Goal: Contribute content

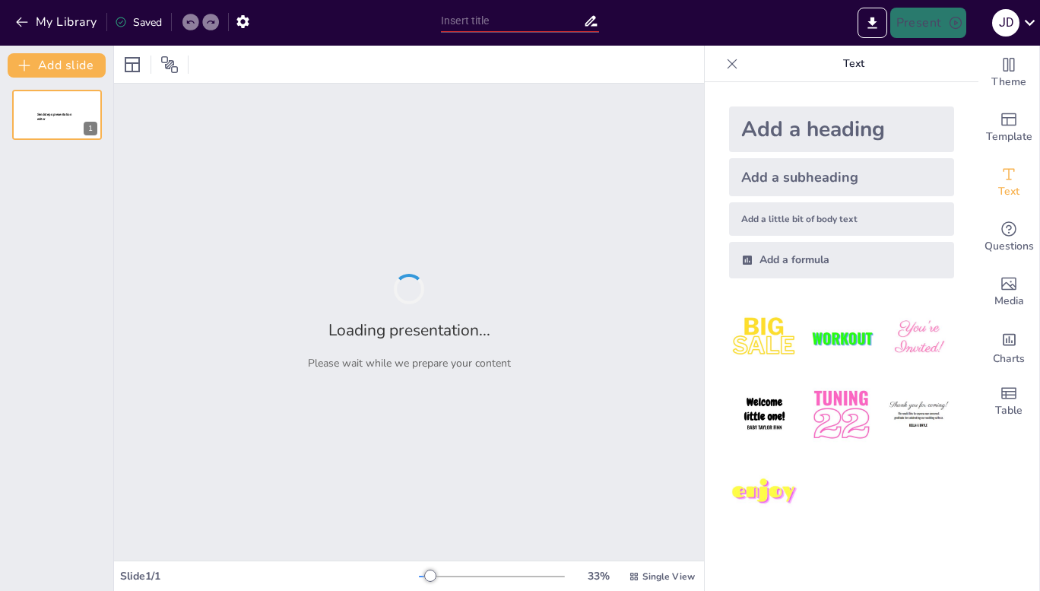
type input "Understanding Dog Behavior and Communication"
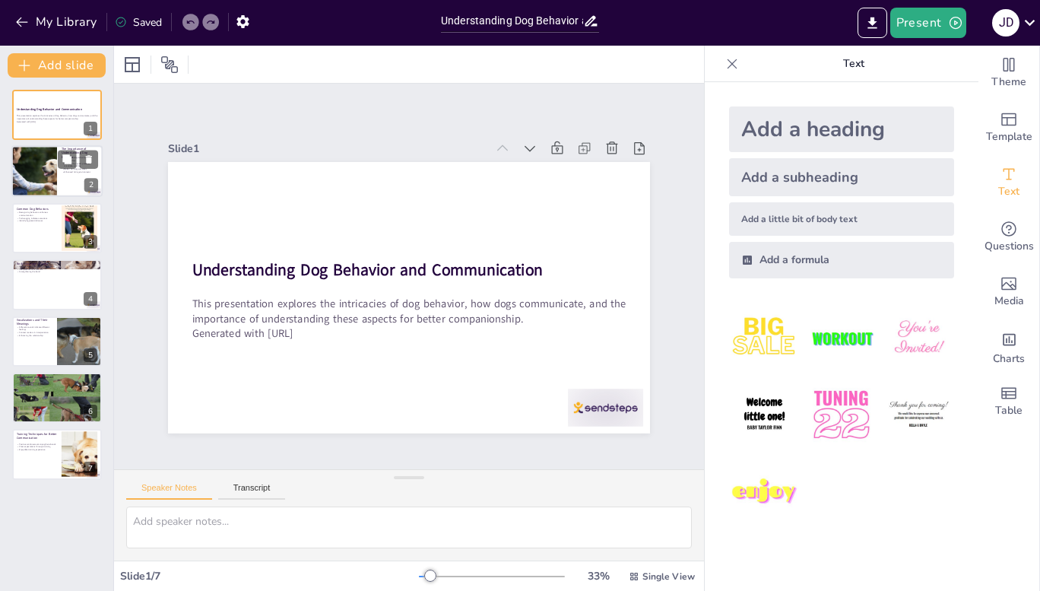
click at [49, 178] on div at bounding box center [34, 172] width 78 height 52
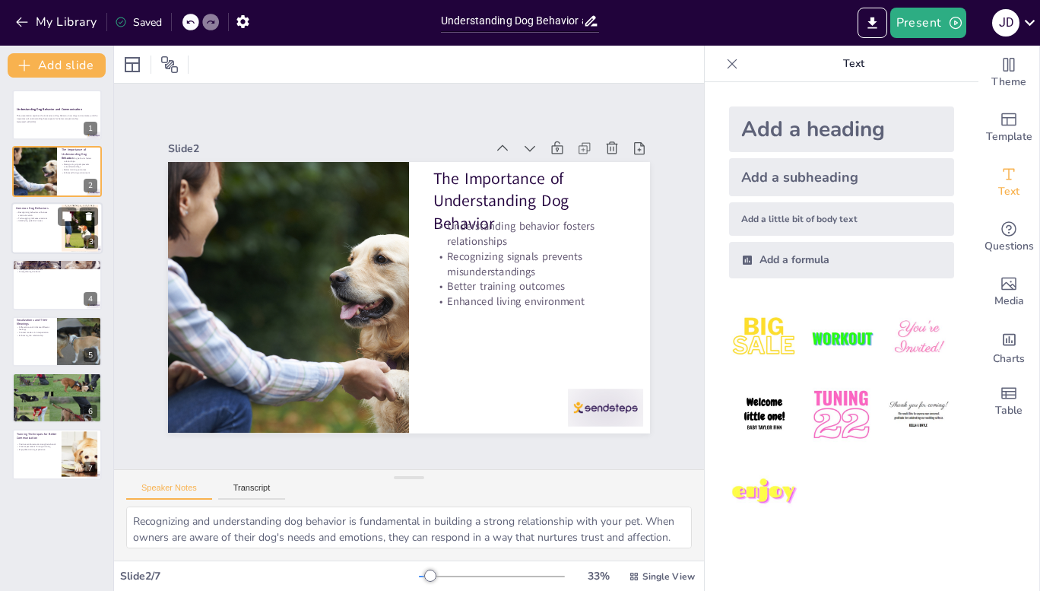
click at [55, 245] on div at bounding box center [56, 228] width 91 height 52
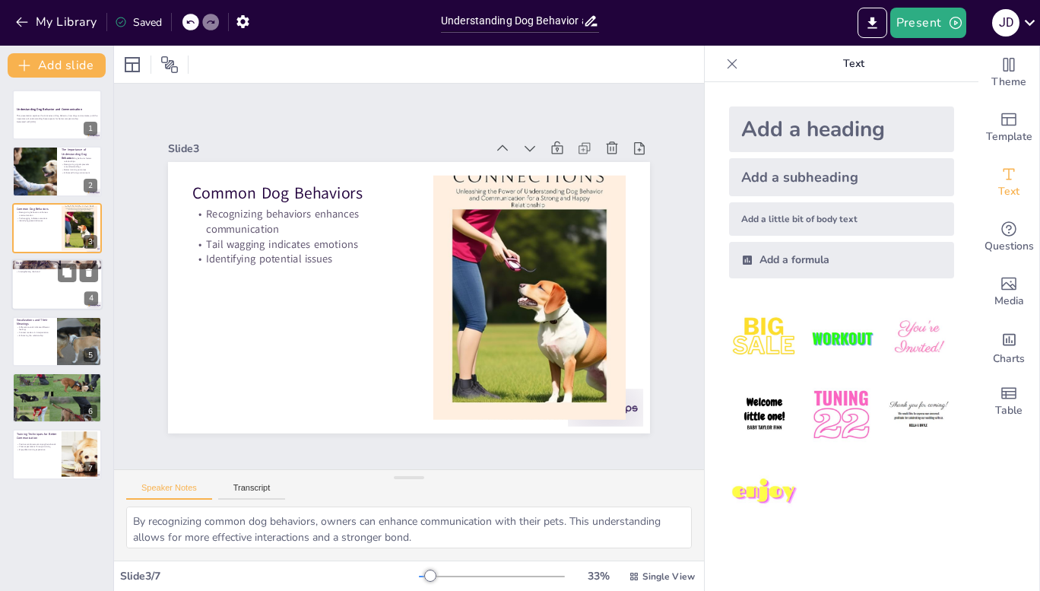
click at [31, 291] on div at bounding box center [56, 284] width 91 height 52
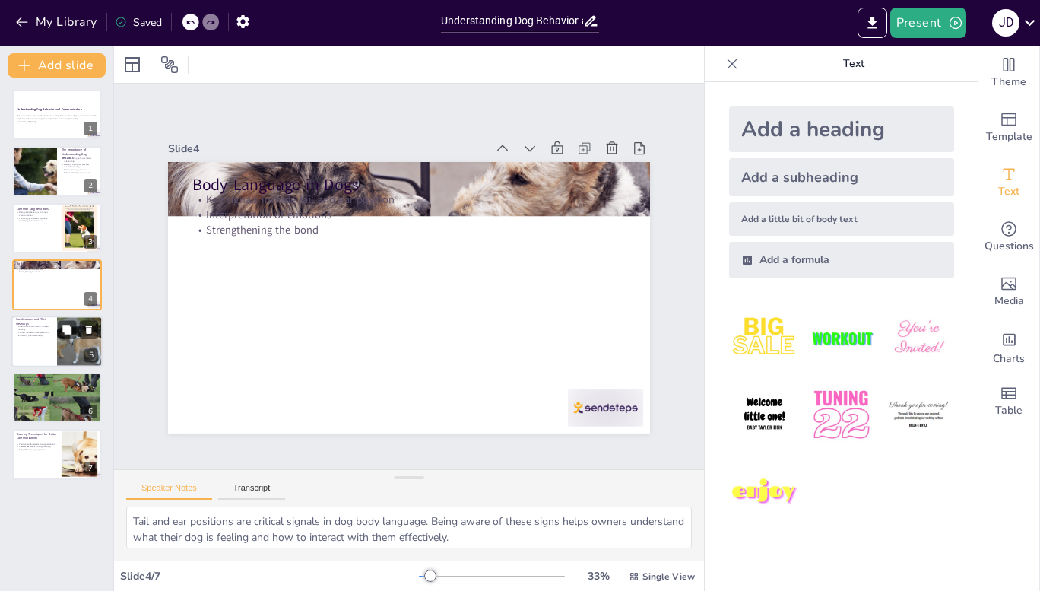
click at [28, 347] on div at bounding box center [56, 341] width 91 height 52
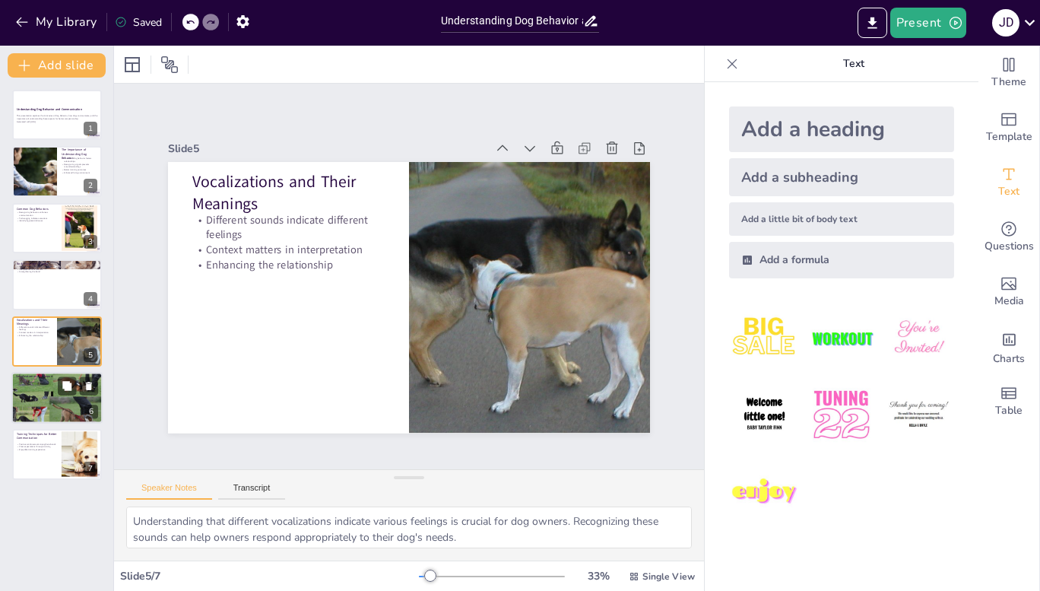
click at [31, 400] on div at bounding box center [56, 397] width 91 height 68
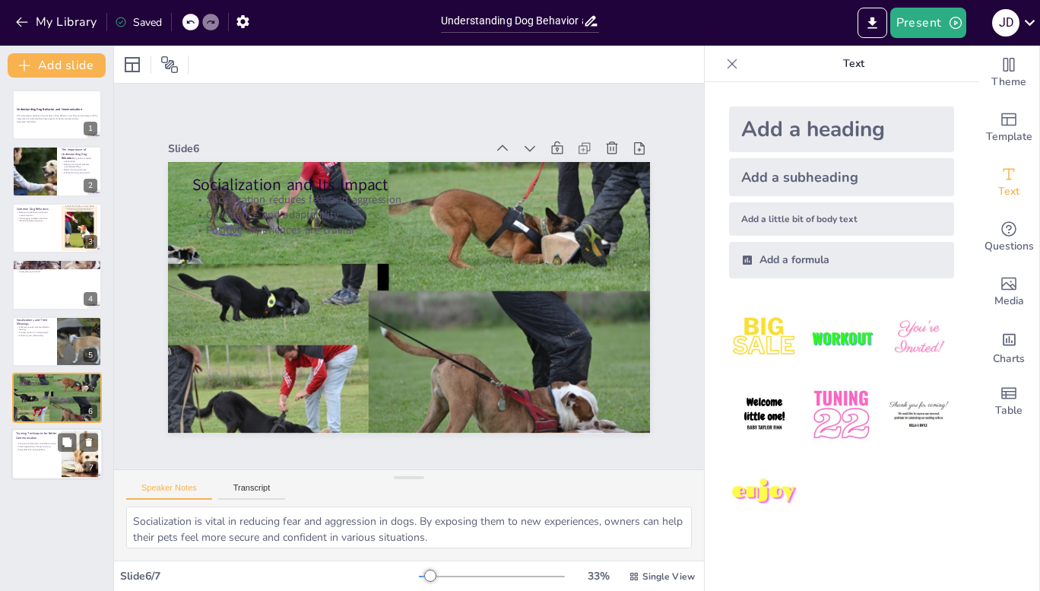
click at [38, 450] on p "Enjoyable training experience" at bounding box center [36, 450] width 41 height 3
type textarea "Utilizing positive reinforcement techniques strengthens the bond between dogs a…"
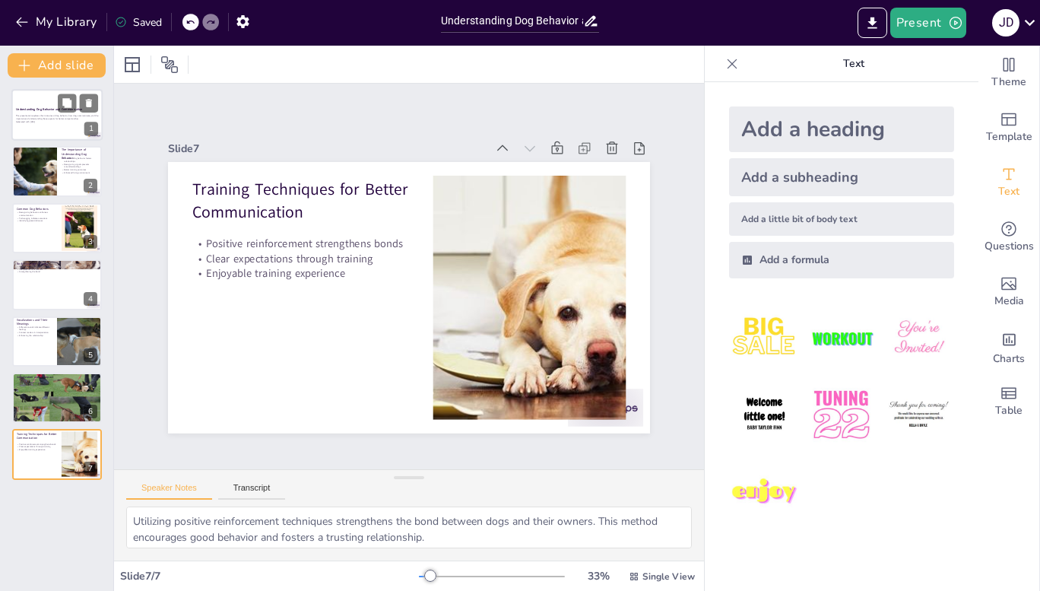
click at [35, 118] on p "This presentation explores the intricacies of dog behavior, how dogs communicat…" at bounding box center [57, 117] width 82 height 5
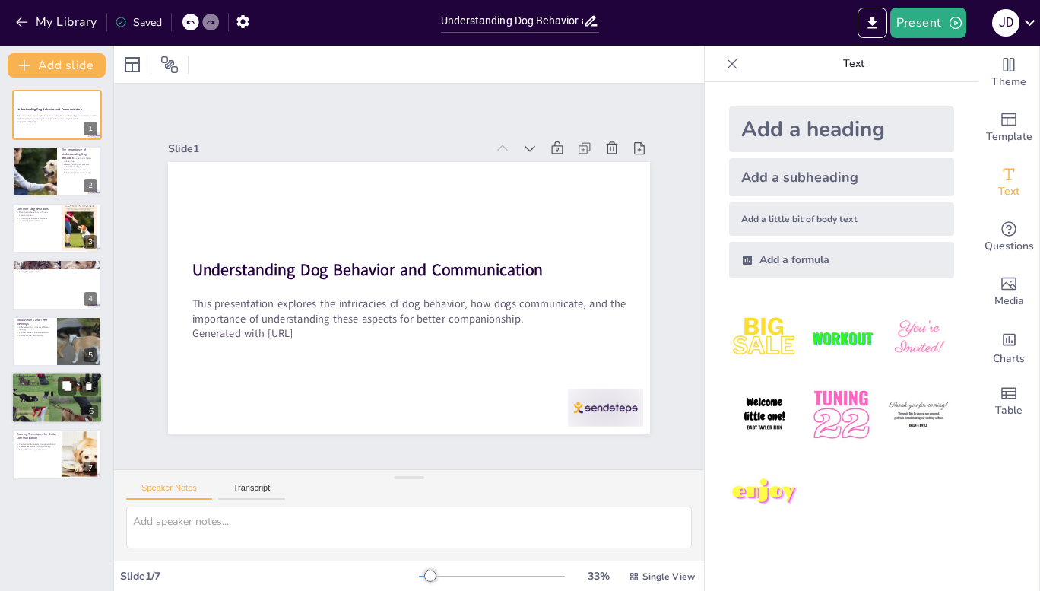
click at [52, 403] on div at bounding box center [56, 397] width 91 height 68
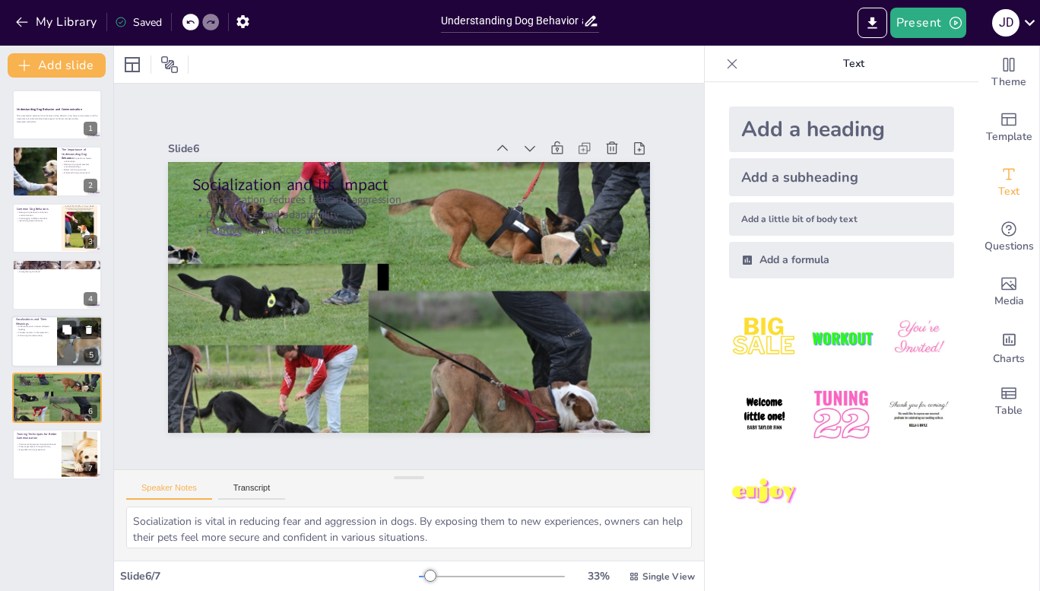
click at [42, 324] on p "Vocalizations and Their Meanings" at bounding box center [34, 321] width 36 height 8
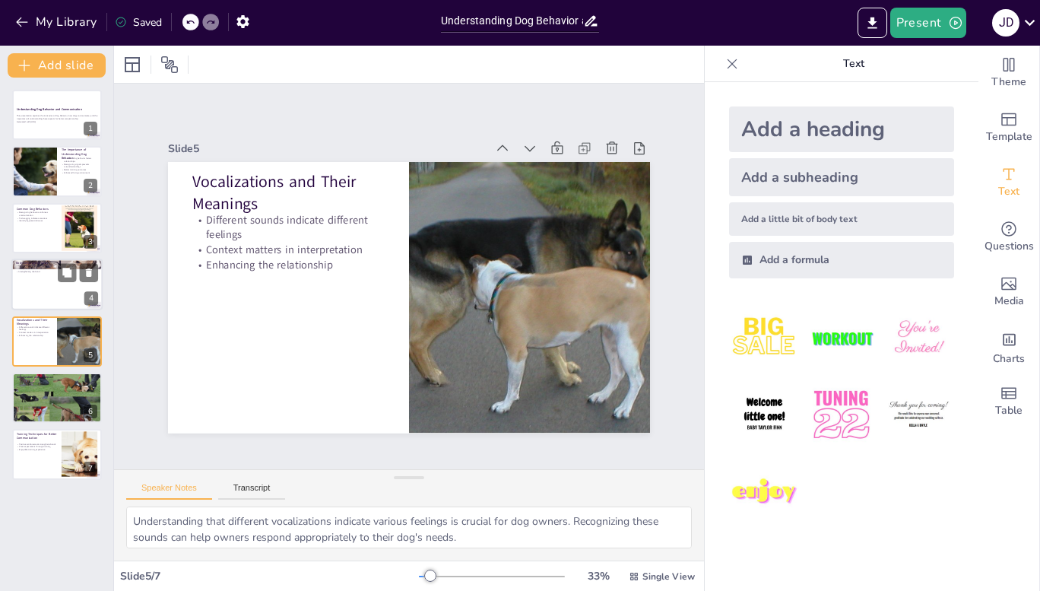
click at [52, 268] on p "Interpretation of emotions" at bounding box center [57, 269] width 82 height 3
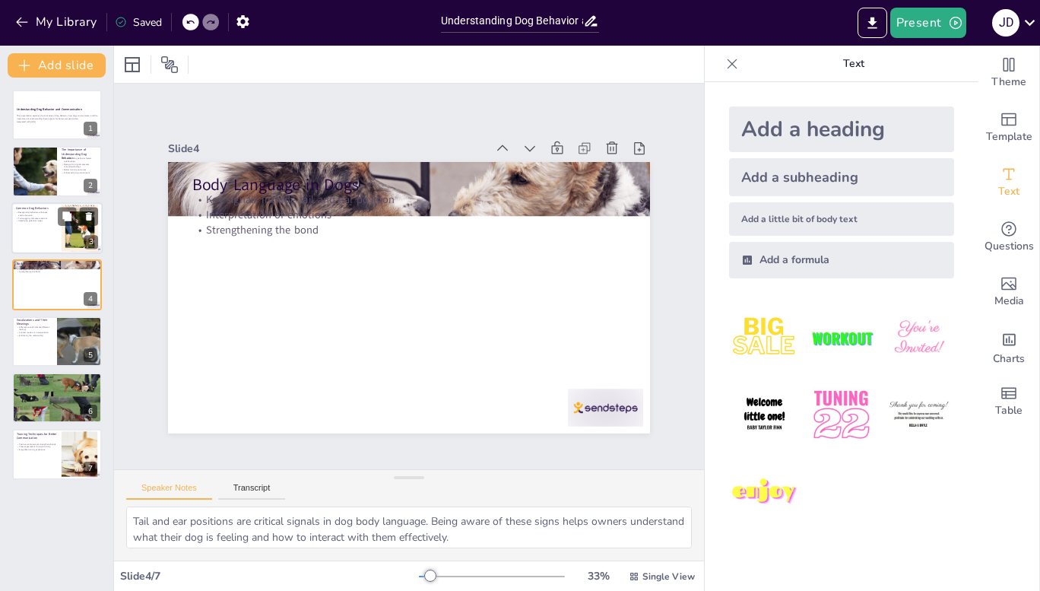
click at [44, 229] on div at bounding box center [56, 228] width 91 height 52
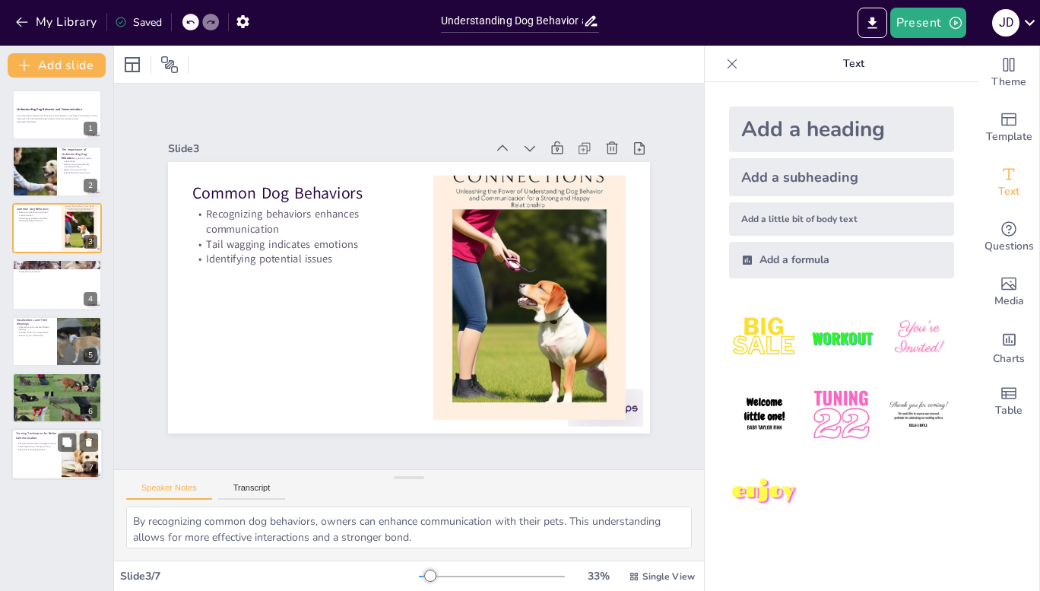
click at [47, 461] on div at bounding box center [56, 455] width 91 height 52
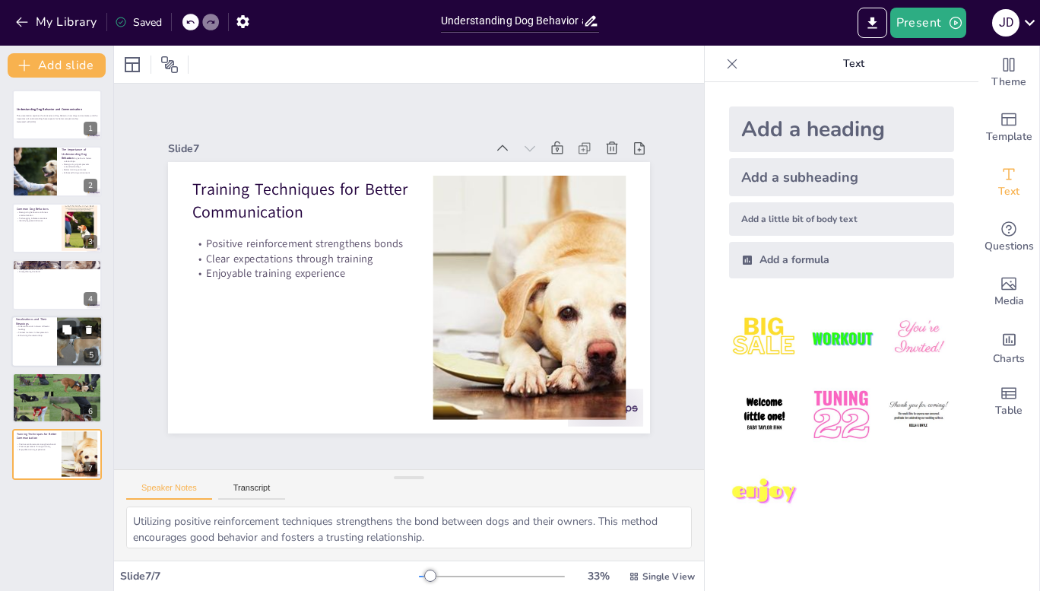
click at [36, 338] on div at bounding box center [56, 341] width 91 height 52
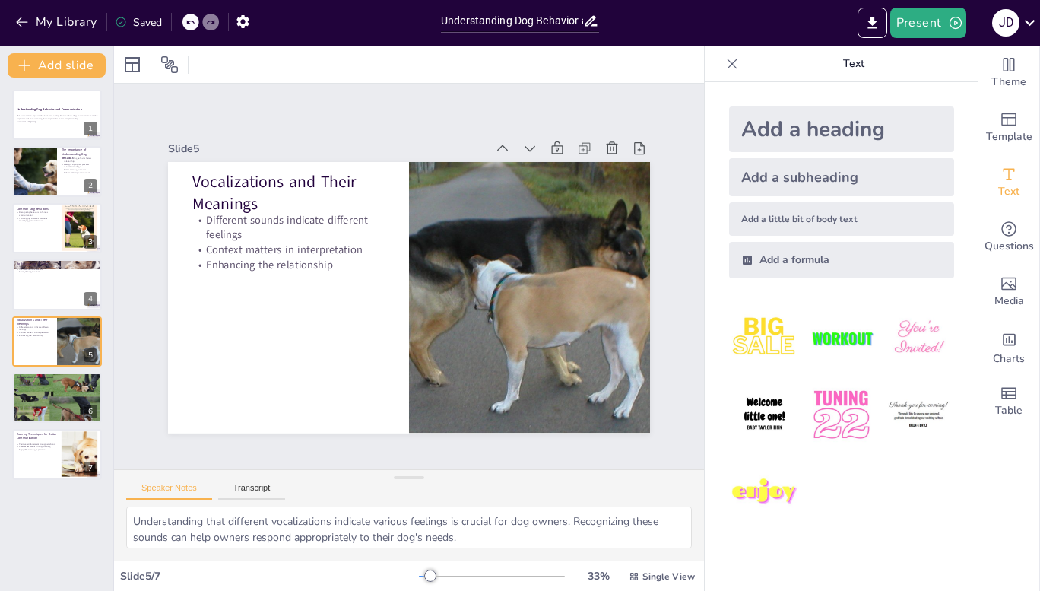
click at [724, 64] on icon at bounding box center [731, 63] width 15 height 15
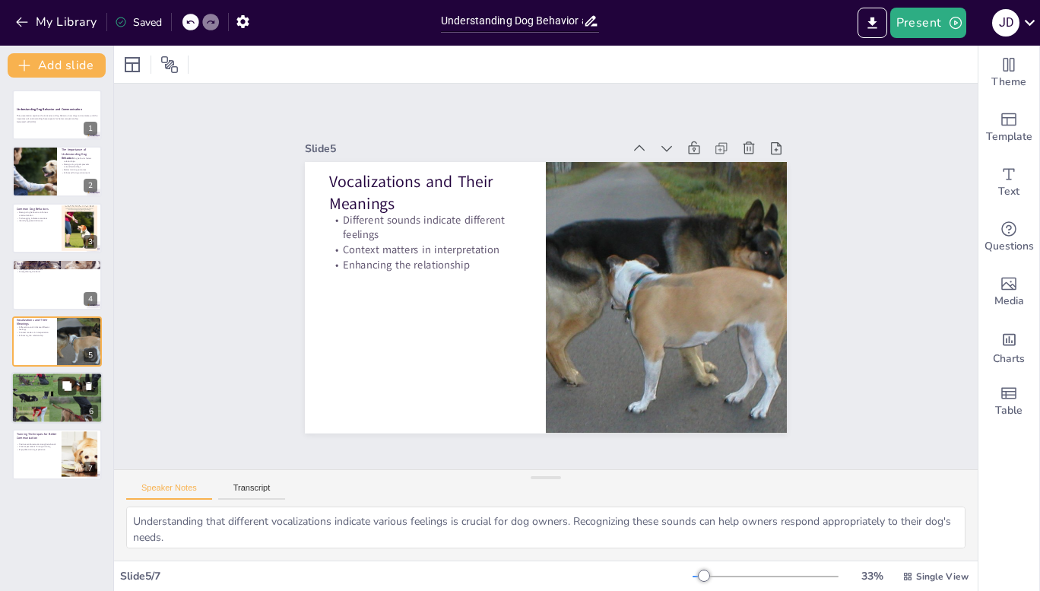
click at [36, 391] on div at bounding box center [56, 397] width 91 height 68
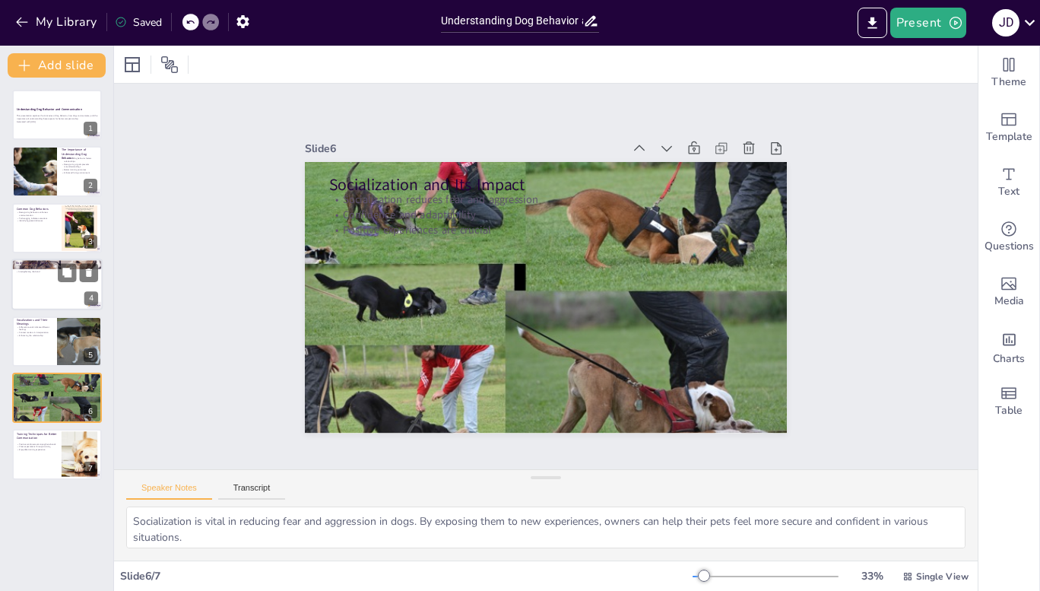
click at [49, 272] on p "Strengthening the bond" at bounding box center [57, 272] width 82 height 3
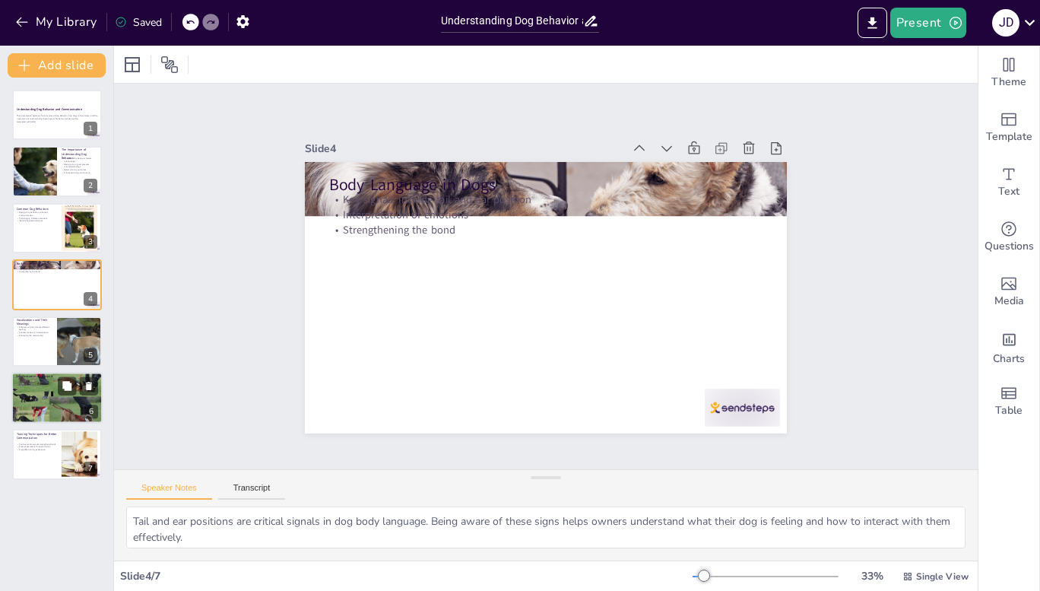
click at [51, 405] on div at bounding box center [56, 397] width 91 height 68
type textarea "Socialization is vital in reducing fear and aggression in dogs. By exposing the…"
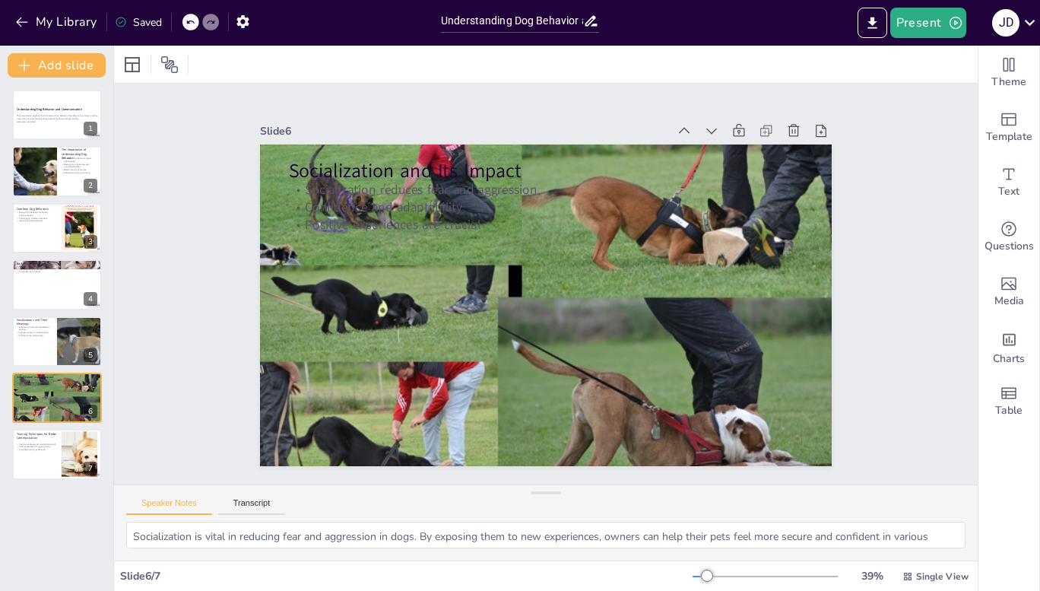
drag, startPoint x: 537, startPoint y: 476, endPoint x: 533, endPoint y: 626, distance: 150.6
click at [533, 590] on html "My Library Saved Understanding Dog Behavior and Communication Present J D Docum…" at bounding box center [520, 295] width 1040 height 591
click at [20, 20] on icon "button" at bounding box center [21, 22] width 11 height 10
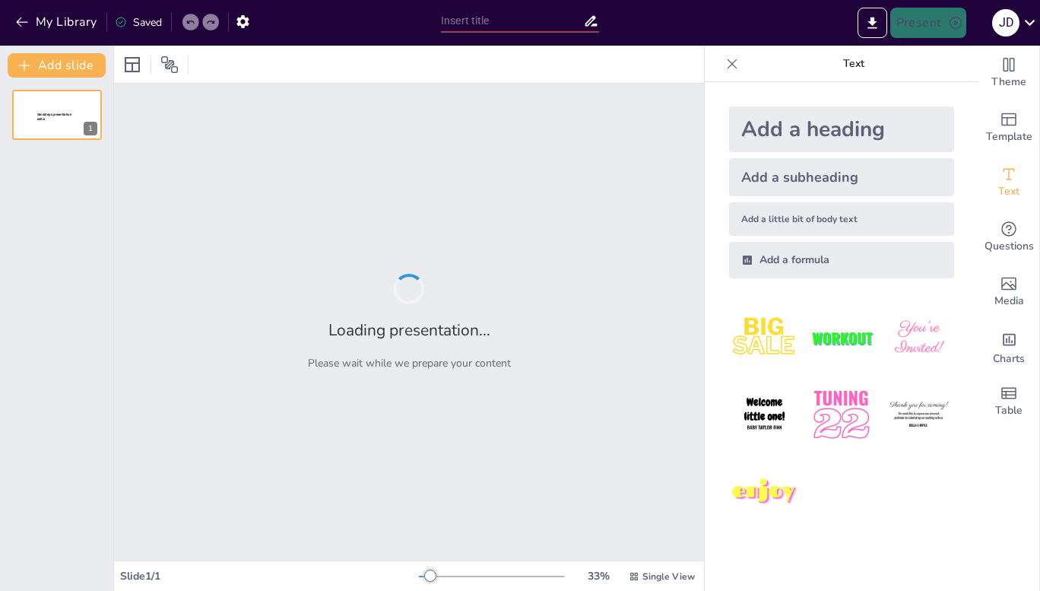
type input "Understanding the Role of Dark Matter in the Universe"
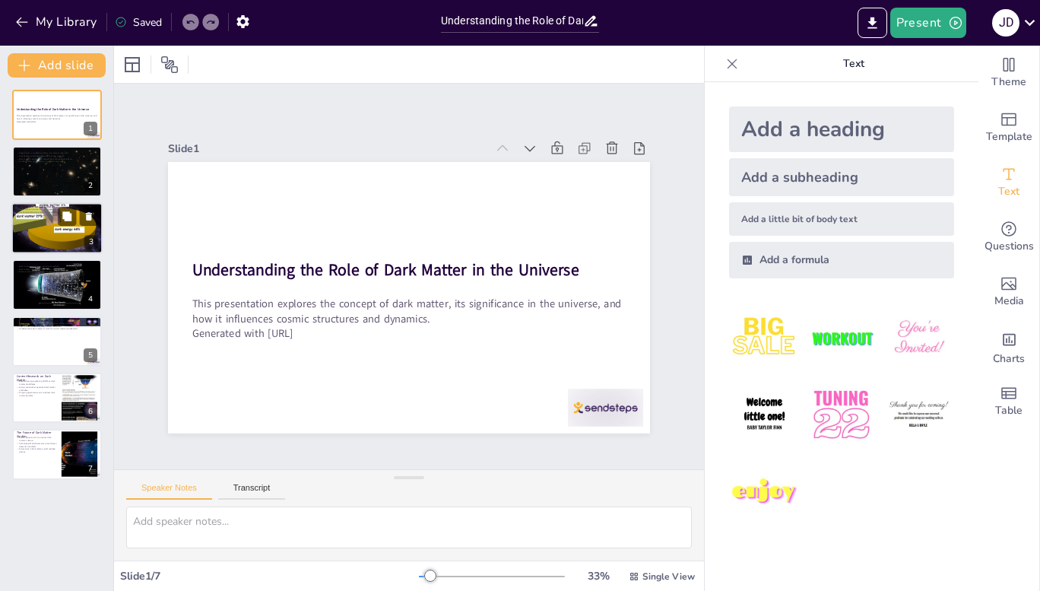
click at [40, 222] on div at bounding box center [56, 228] width 91 height 68
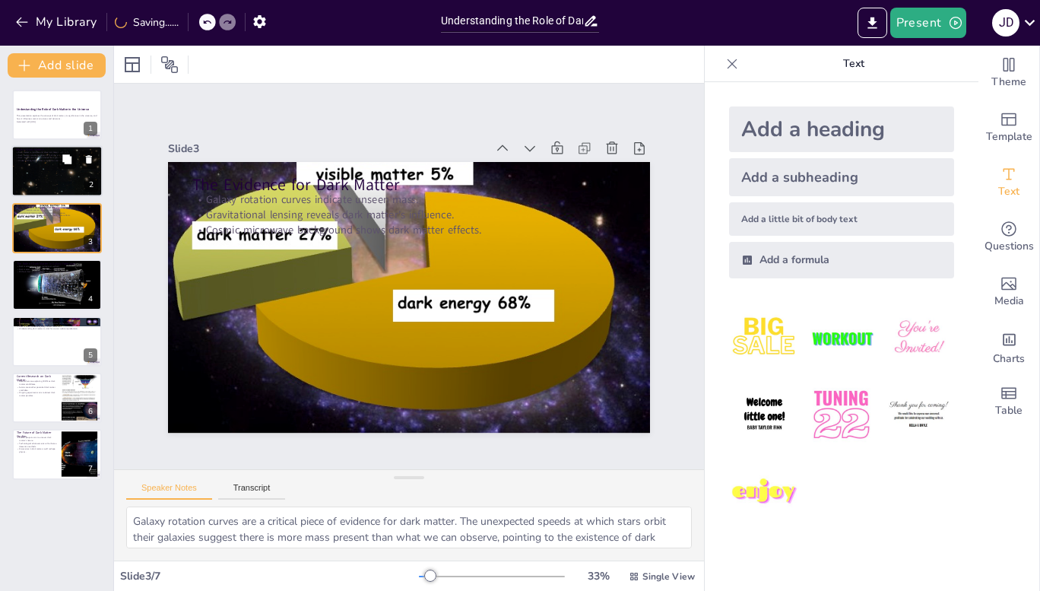
click at [40, 188] on div at bounding box center [56, 171] width 91 height 65
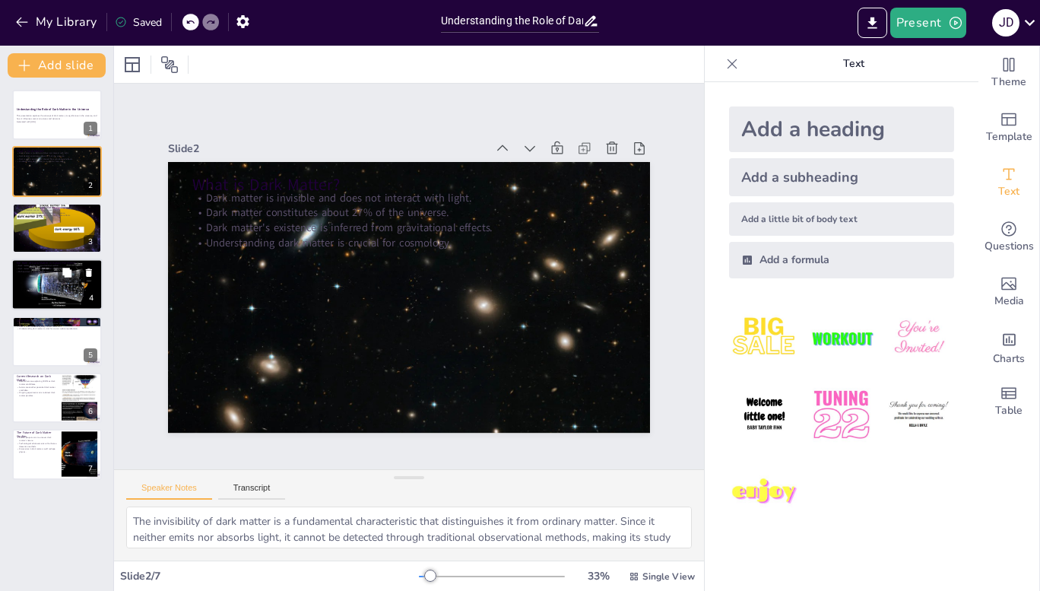
click at [36, 288] on div at bounding box center [56, 285] width 91 height 62
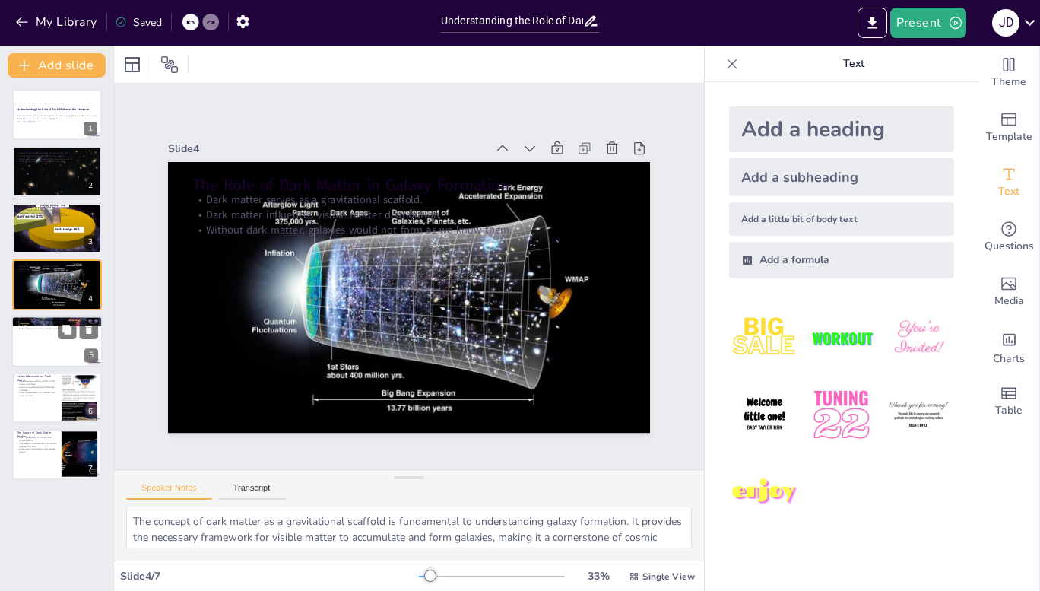
click at [20, 337] on div at bounding box center [56, 341] width 91 height 52
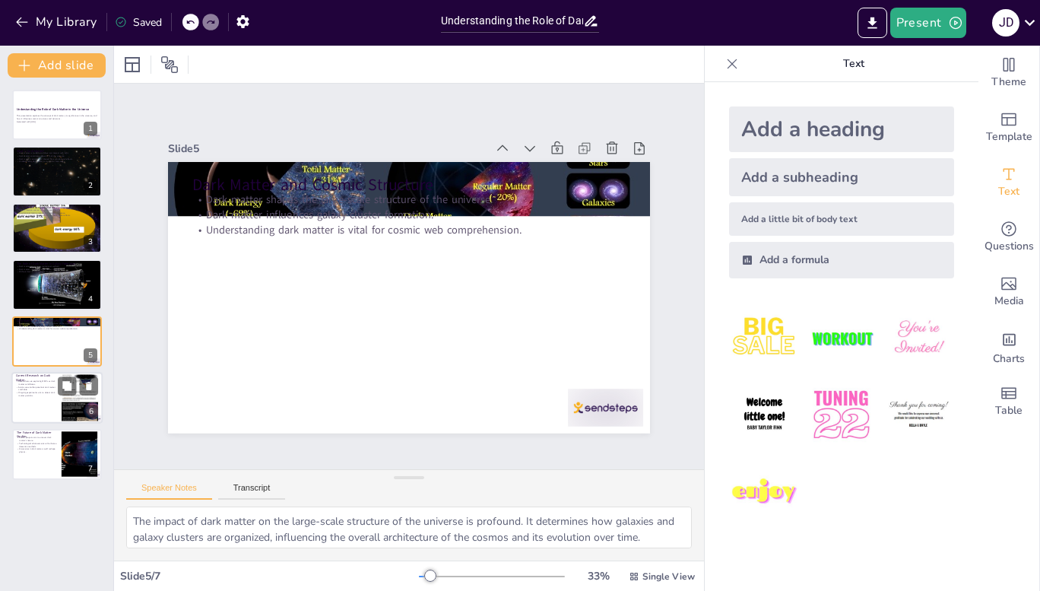
click at [38, 401] on div at bounding box center [56, 398] width 91 height 52
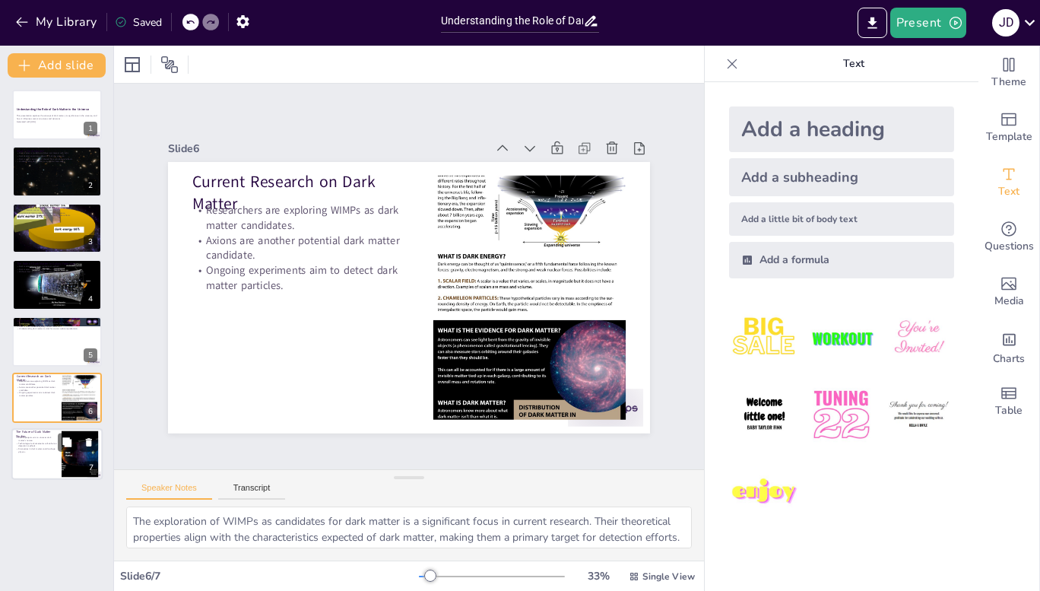
click at [37, 455] on div at bounding box center [56, 455] width 91 height 52
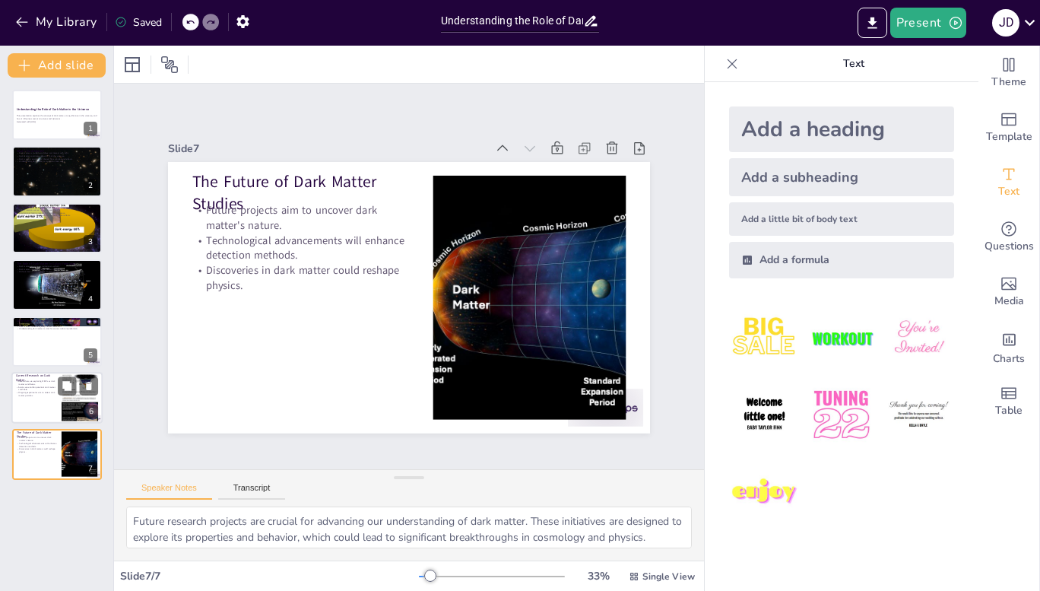
click at [44, 397] on div at bounding box center [56, 398] width 91 height 52
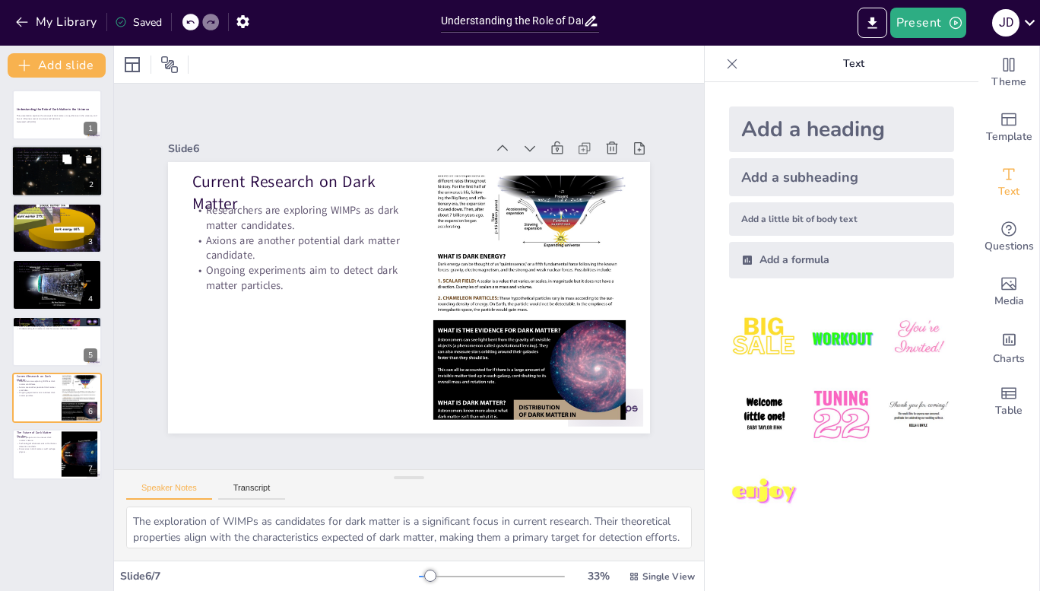
click at [40, 154] on p "Dark matter constitutes about 27% of the universe." at bounding box center [57, 155] width 82 height 3
type textarea "The invisibility of dark matter is a fundamental characteristic that distinguis…"
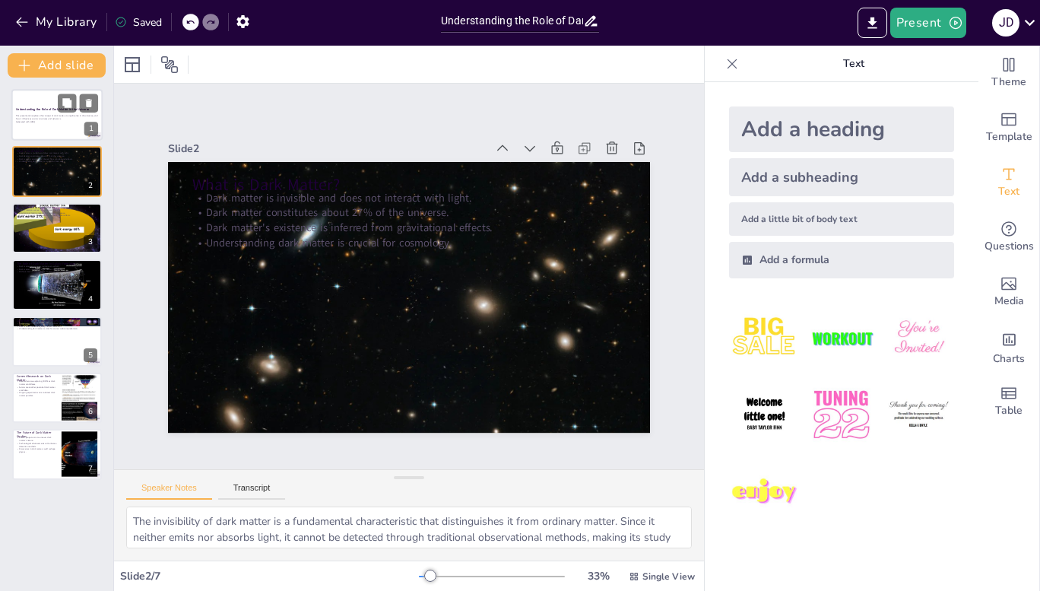
click at [39, 116] on p "This presentation explores the concept of dark matter, its significance in the …" at bounding box center [57, 117] width 82 height 5
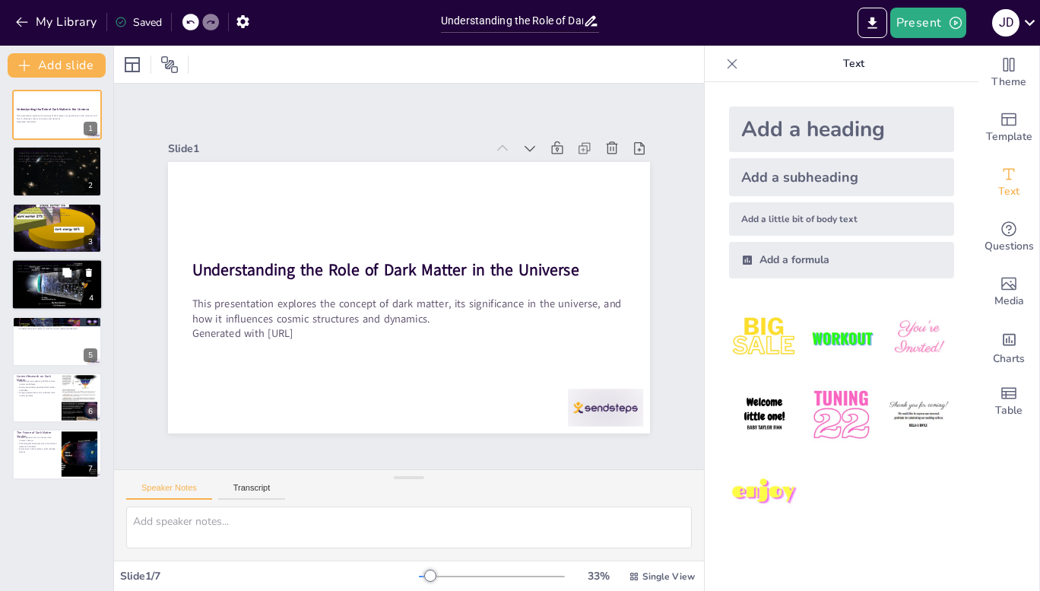
click at [33, 273] on div at bounding box center [56, 285] width 91 height 62
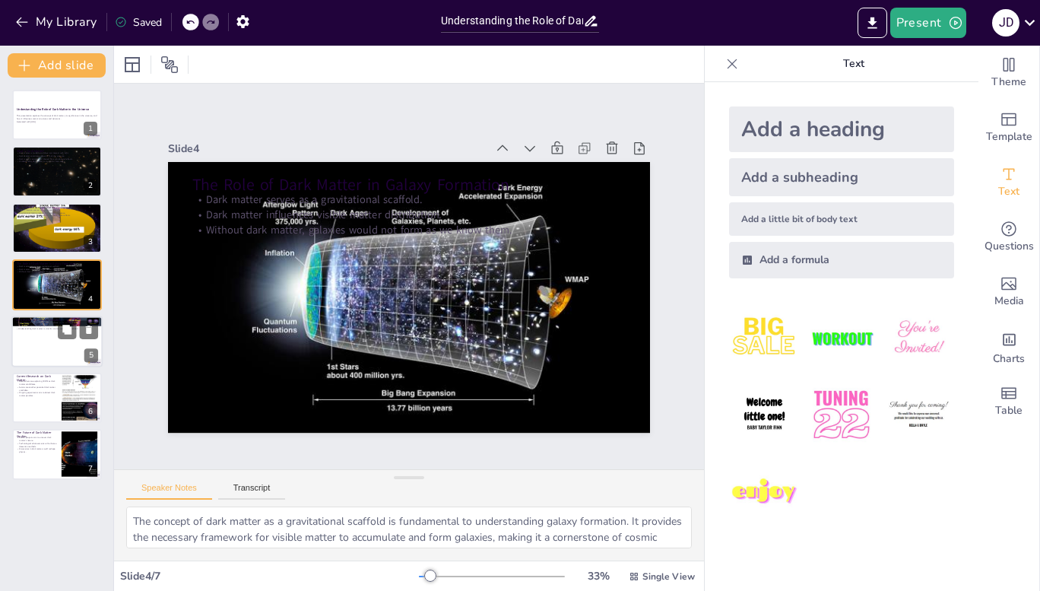
click at [37, 337] on div at bounding box center [56, 341] width 91 height 52
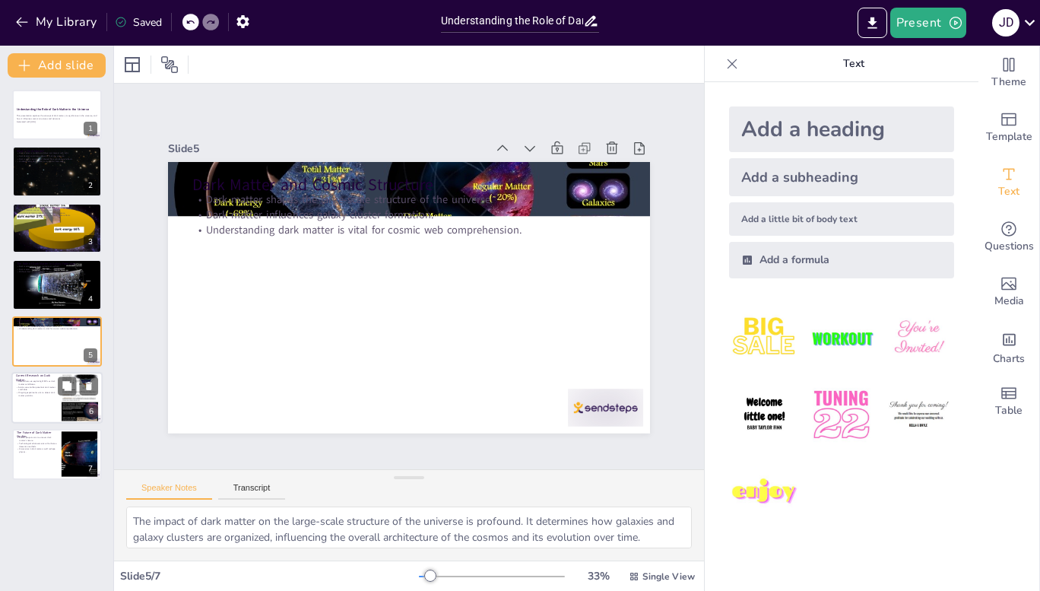
click at [26, 393] on p "Ongoing experiments aim to detect dark matter particles." at bounding box center [36, 393] width 41 height 5
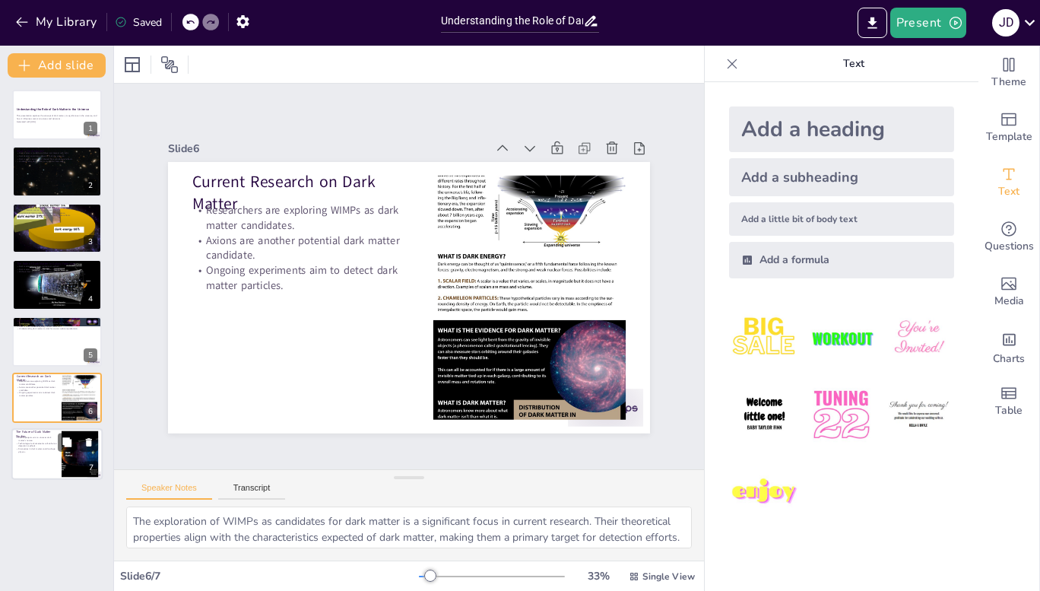
click at [40, 456] on div at bounding box center [56, 455] width 91 height 52
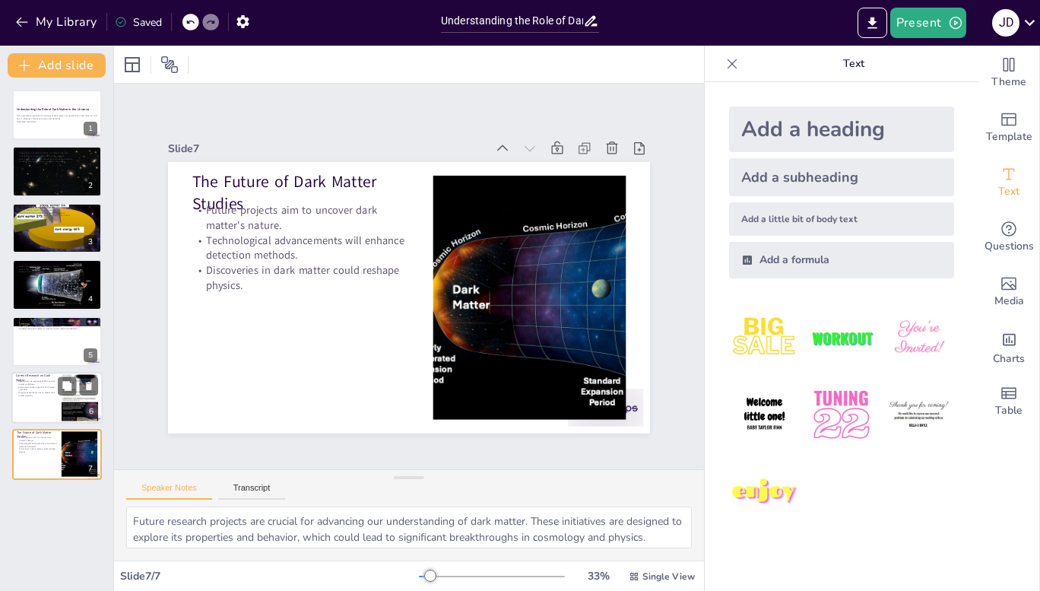
click at [22, 406] on div at bounding box center [56, 398] width 91 height 52
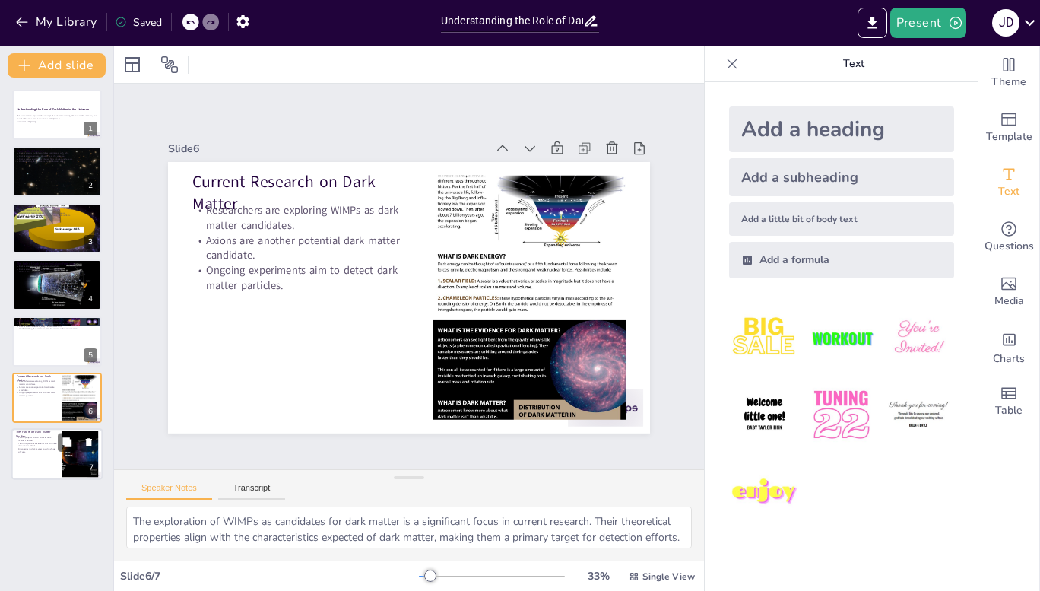
click at [38, 442] on p "Technological advancements will enhance detection methods." at bounding box center [36, 444] width 41 height 5
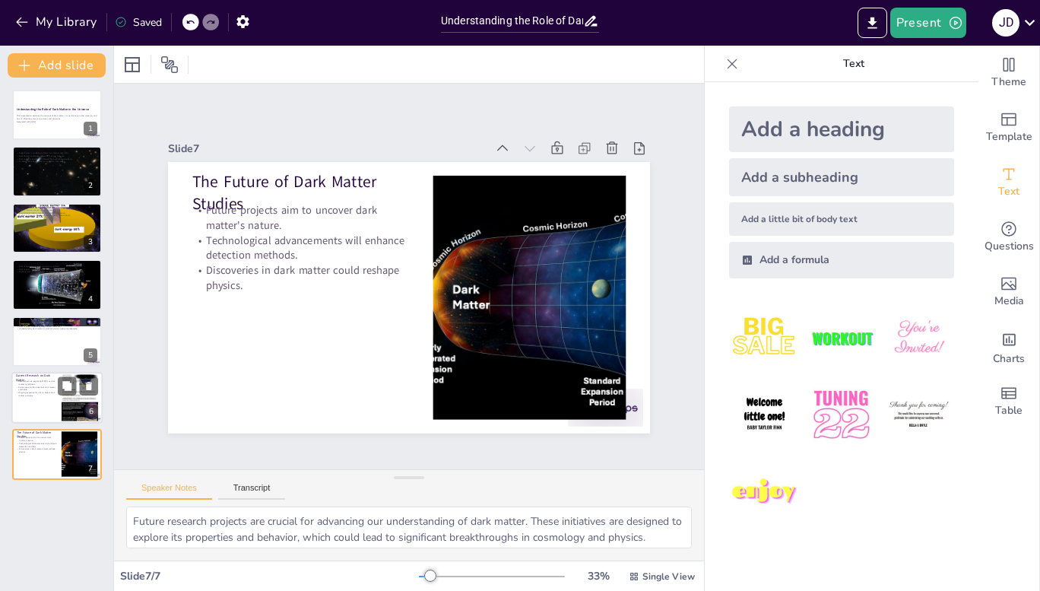
click at [46, 398] on div at bounding box center [56, 398] width 91 height 52
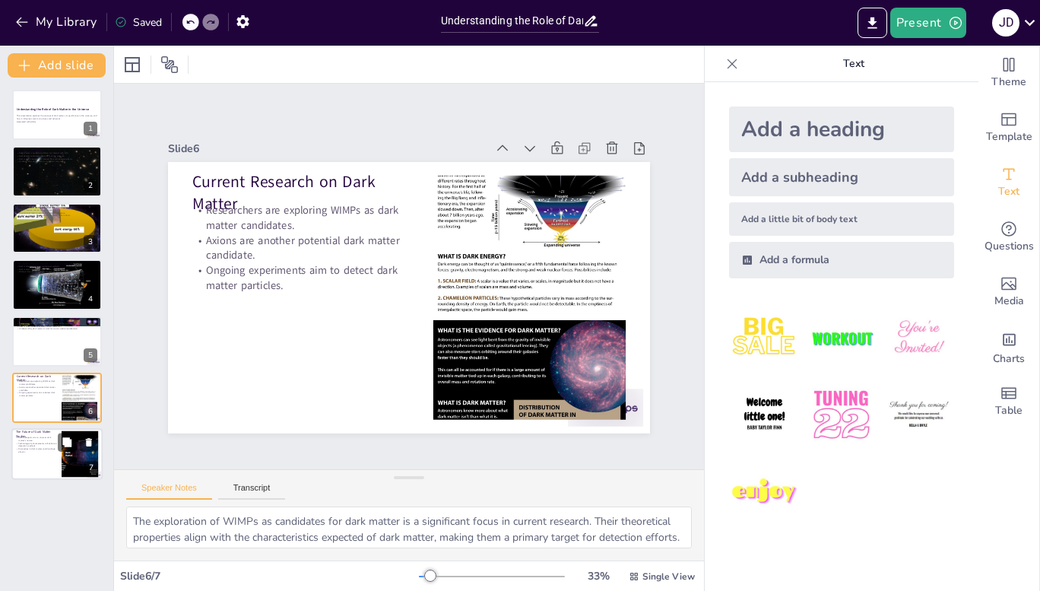
click at [43, 450] on p "Discoveries in dark matter could reshape physics." at bounding box center [36, 450] width 41 height 5
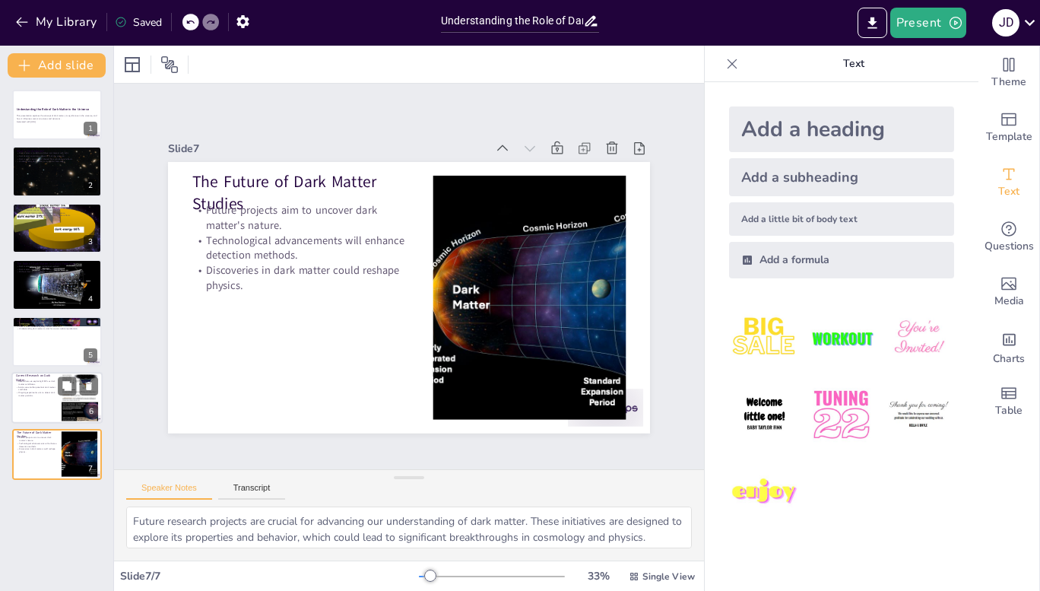
click at [27, 407] on div at bounding box center [56, 398] width 91 height 52
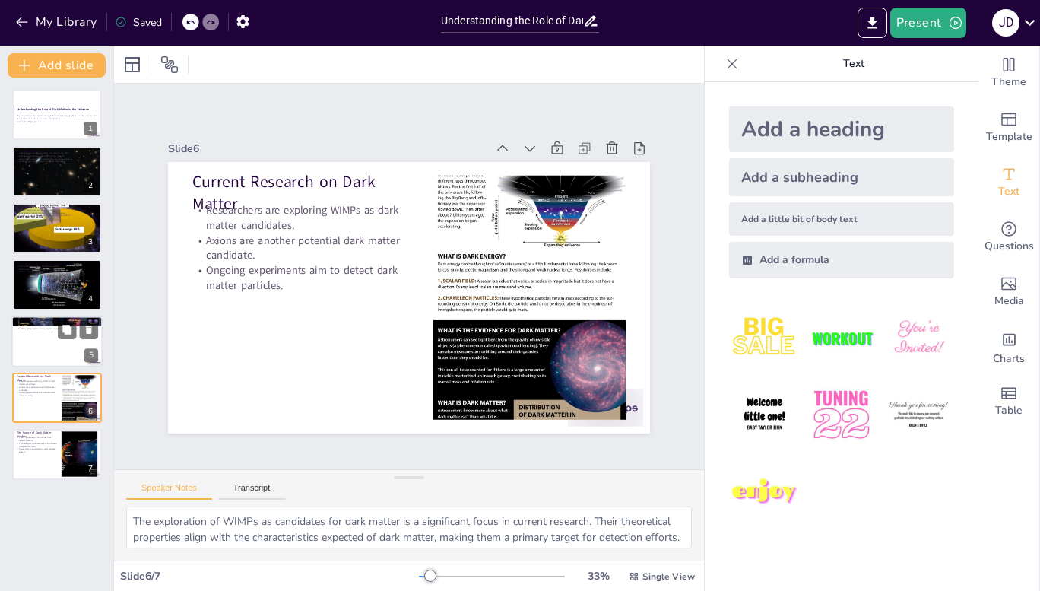
click at [27, 342] on div at bounding box center [56, 341] width 91 height 52
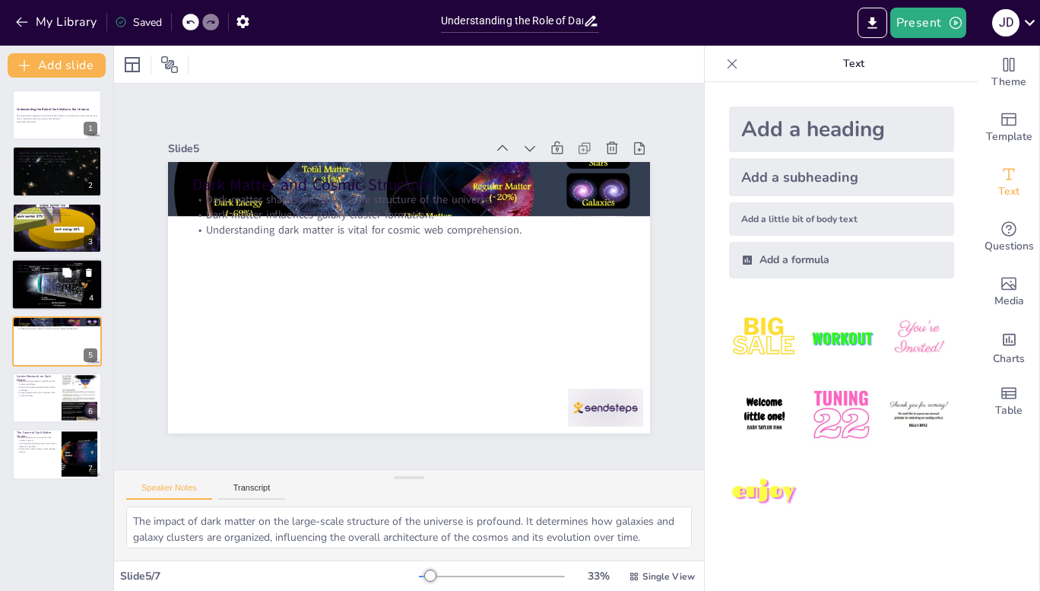
click at [40, 277] on div at bounding box center [56, 285] width 91 height 62
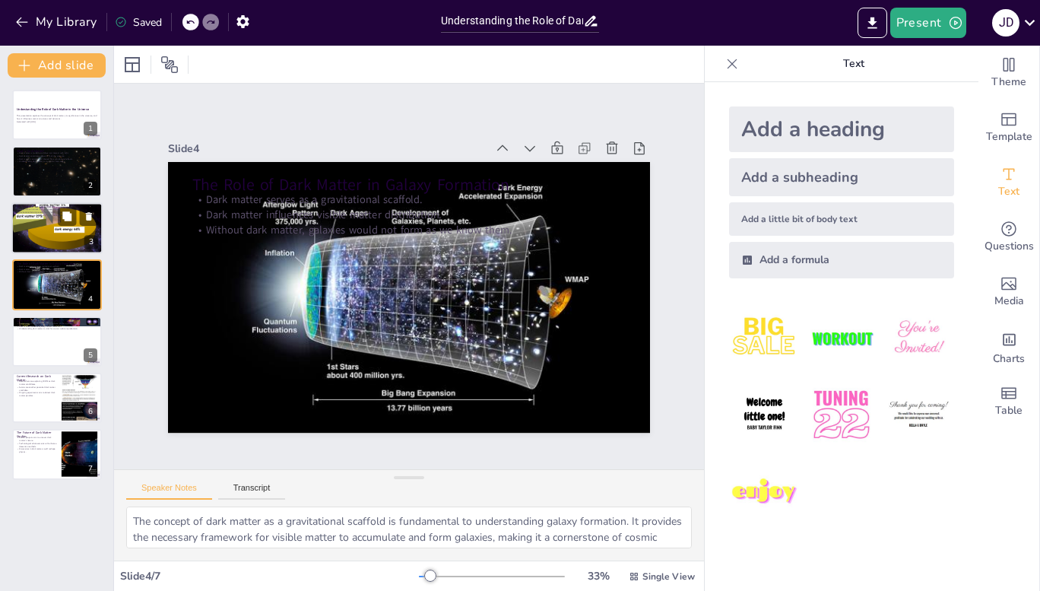
click at [47, 236] on div at bounding box center [56, 228] width 91 height 68
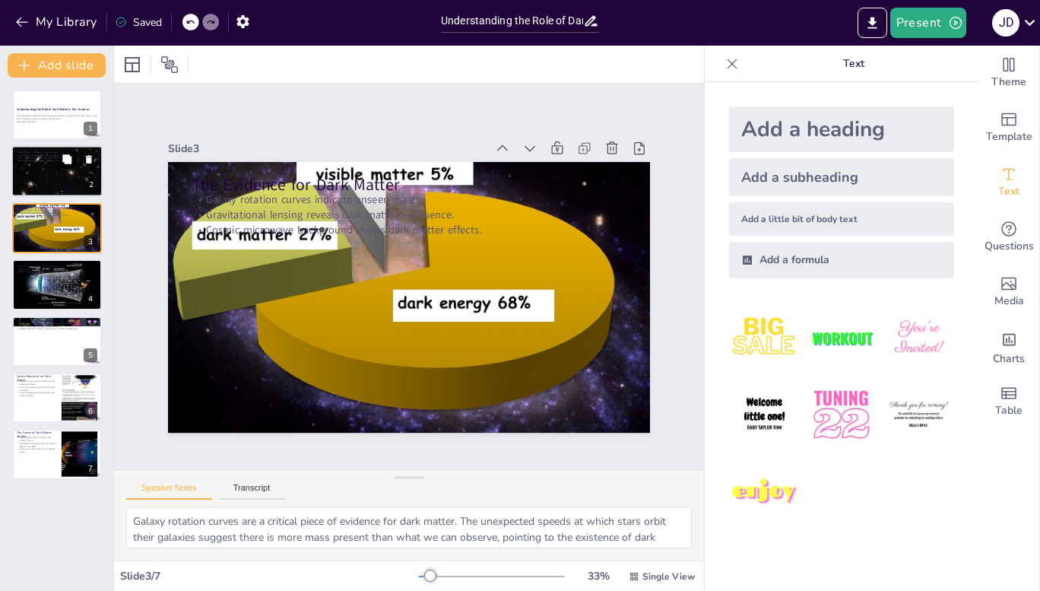
click at [46, 180] on div at bounding box center [56, 171] width 91 height 65
type textarea "The invisibility of dark matter is a fundamental characteristic that distinguis…"
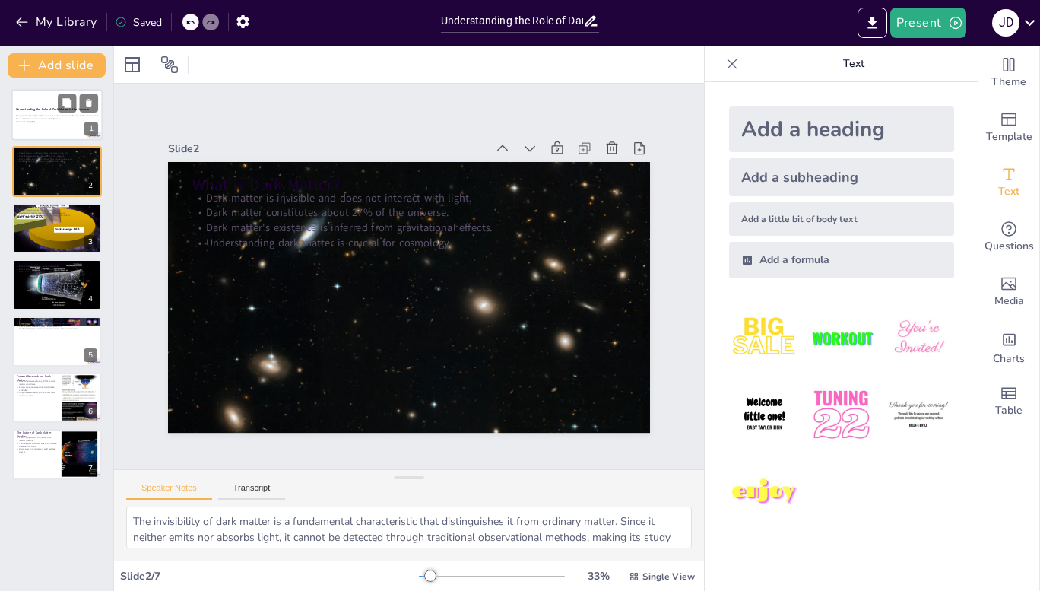
click at [32, 117] on p "This presentation explores the concept of dark matter, its significance in the …" at bounding box center [57, 117] width 82 height 5
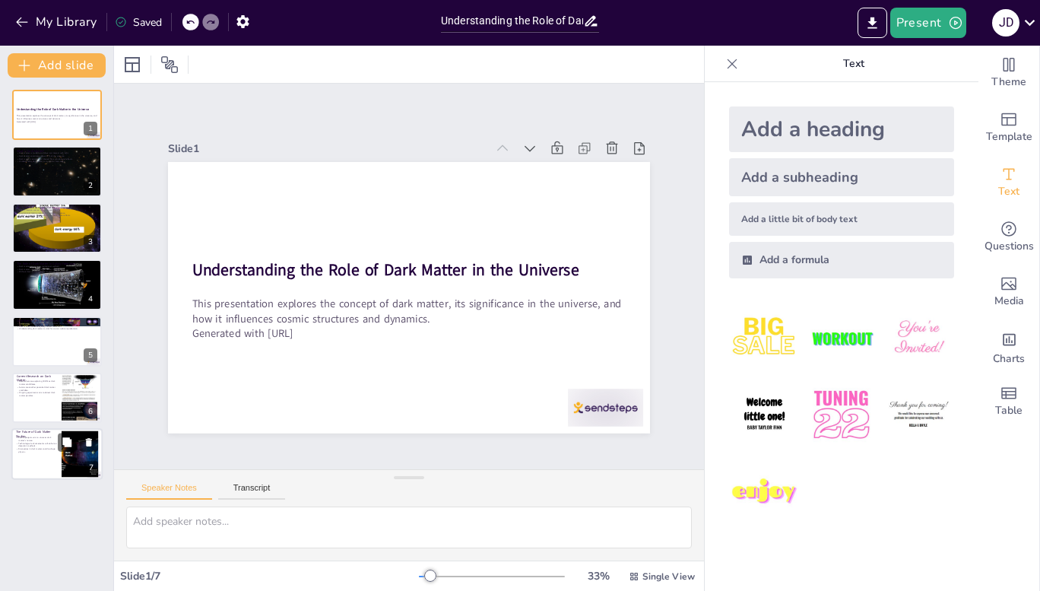
click at [40, 461] on div at bounding box center [56, 455] width 91 height 52
type textarea "Future research projects are crucial for advancing our understanding of dark ma…"
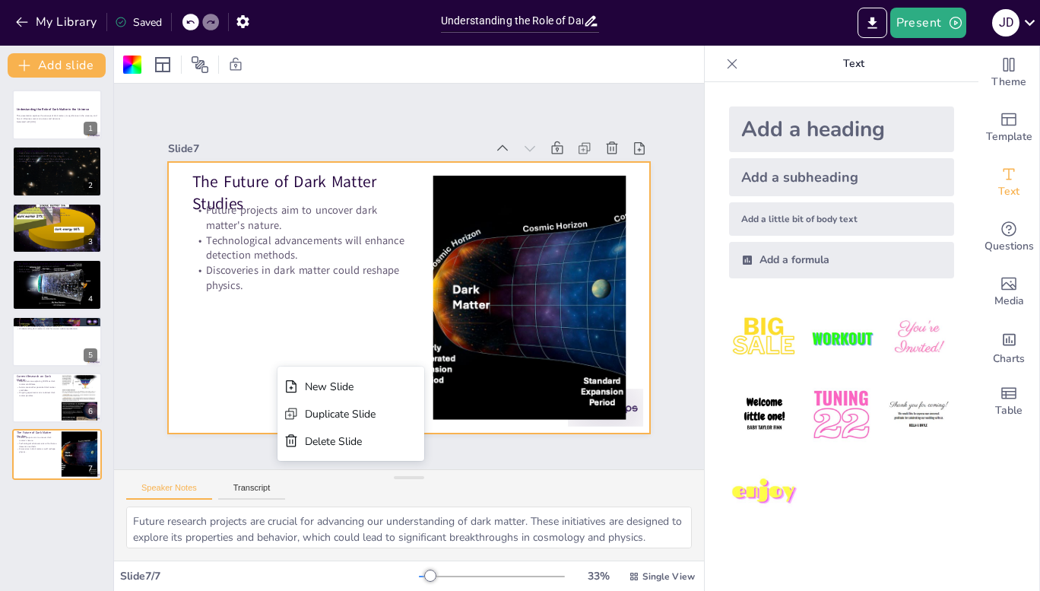
click at [646, 257] on div "Slide 1 Understanding the Role of Dark Matter in the Universe This presentation…" at bounding box center [410, 276] width 474 height 636
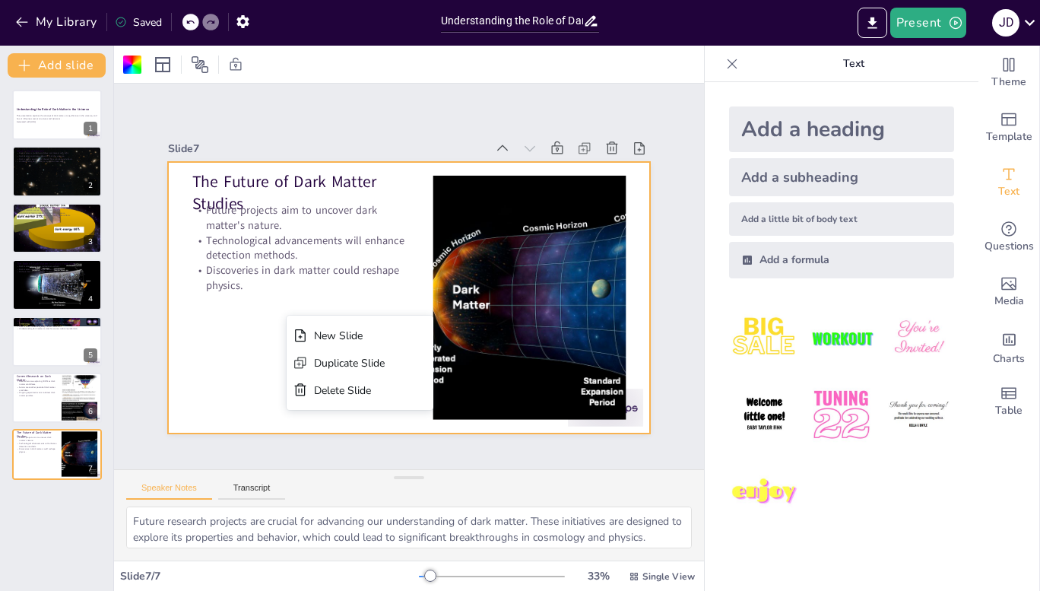
click at [244, 333] on div at bounding box center [388, 269] width 407 height 542
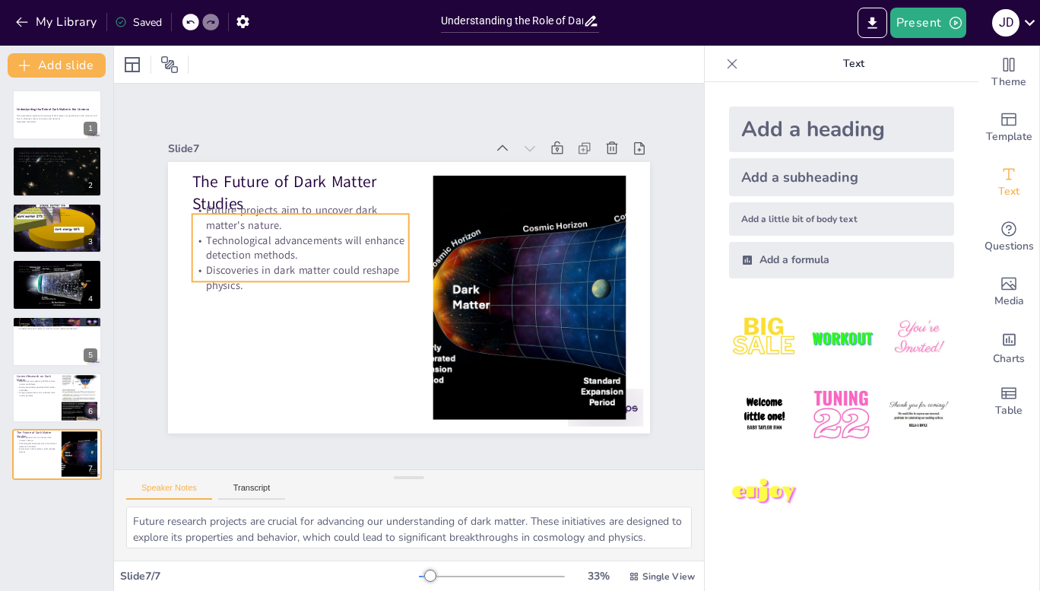
click at [337, 285] on p "Future projects aim to uncover dark matter's nature." at bounding box center [374, 394] width 74 height 218
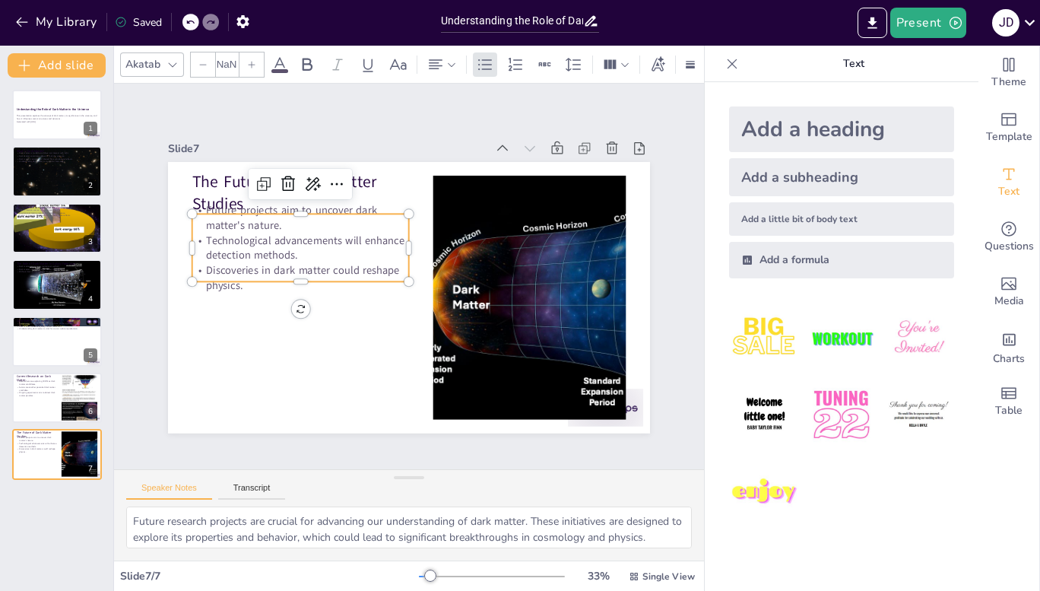
type input "32"
